Goal: Book appointment/travel/reservation

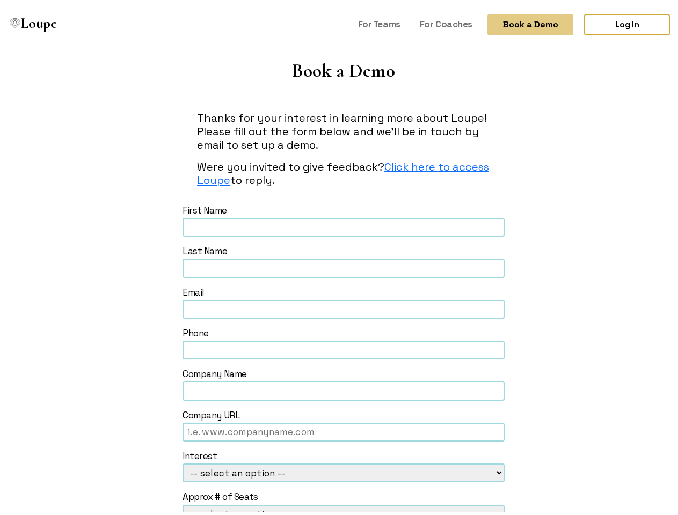
click at [521, 21] on button "Book a Demo" at bounding box center [530, 21] width 86 height 21
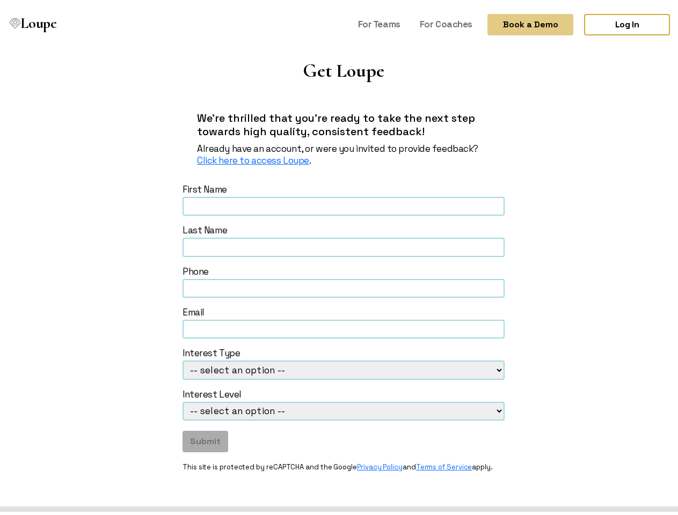
click at [521, 21] on button "Book a Demo" at bounding box center [530, 21] width 86 height 21
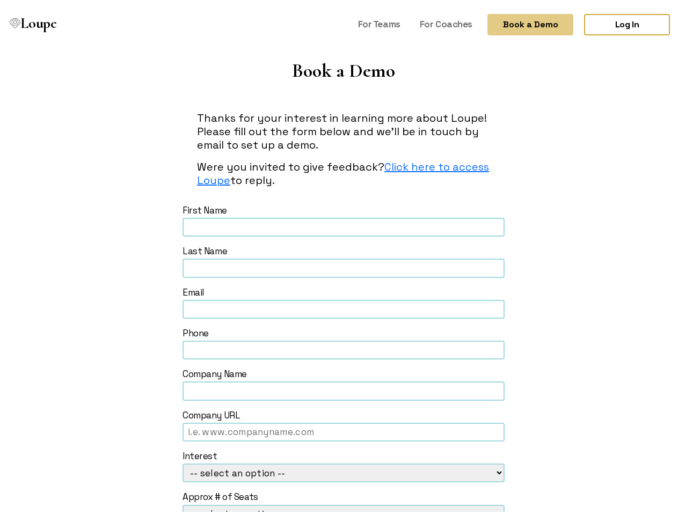
click at [201, 439] on input "text" at bounding box center [344, 429] width 322 height 19
